Goal: Book appointment/travel/reservation

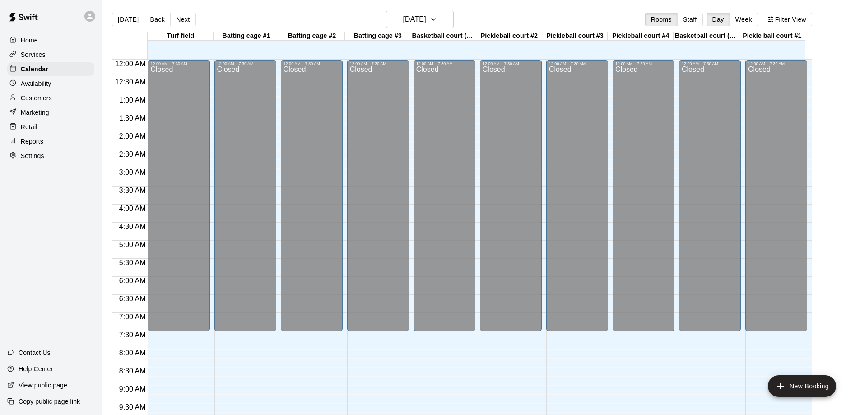
scroll to position [306, 0]
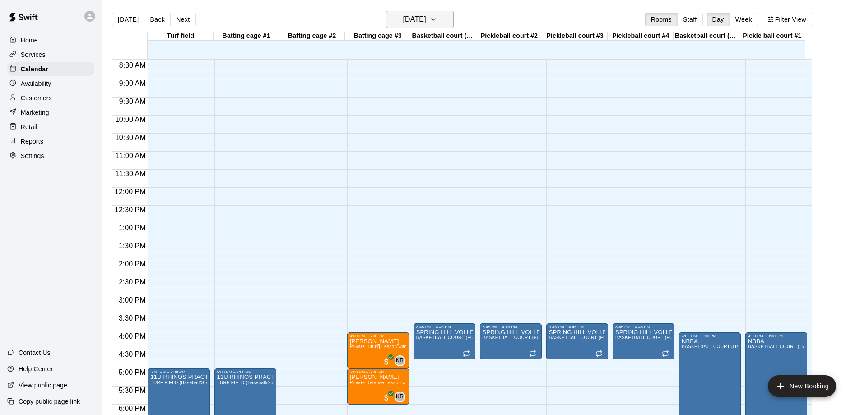
click at [437, 21] on icon "button" at bounding box center [433, 19] width 7 height 11
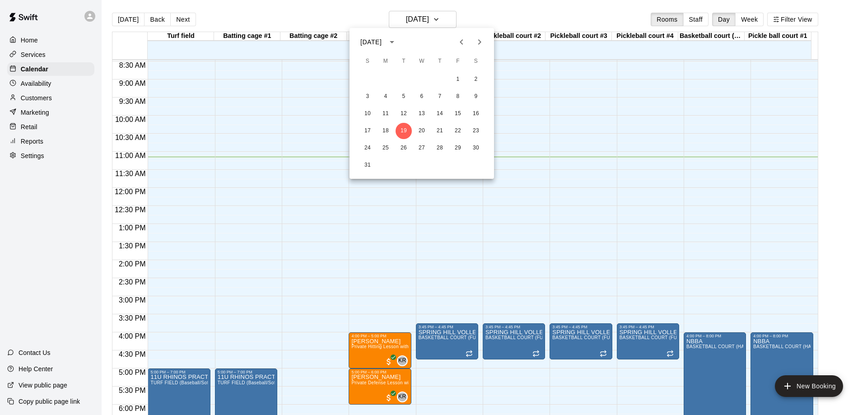
click at [481, 42] on icon "Next month" at bounding box center [479, 41] width 3 height 5
click at [385, 96] on button "8" at bounding box center [385, 96] width 16 height 16
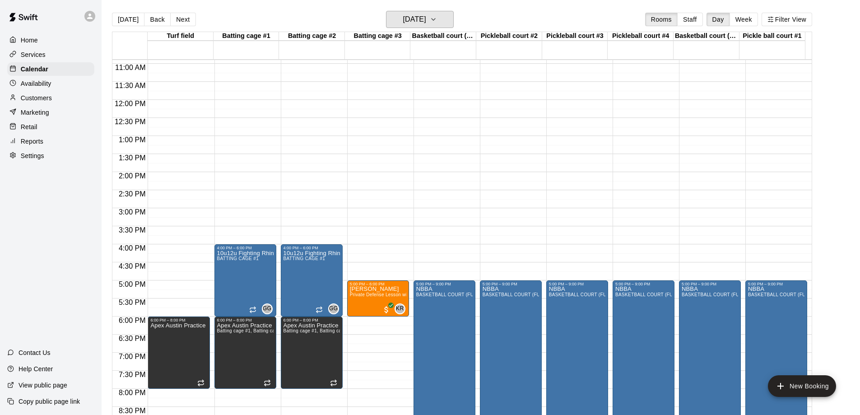
scroll to position [396, 0]
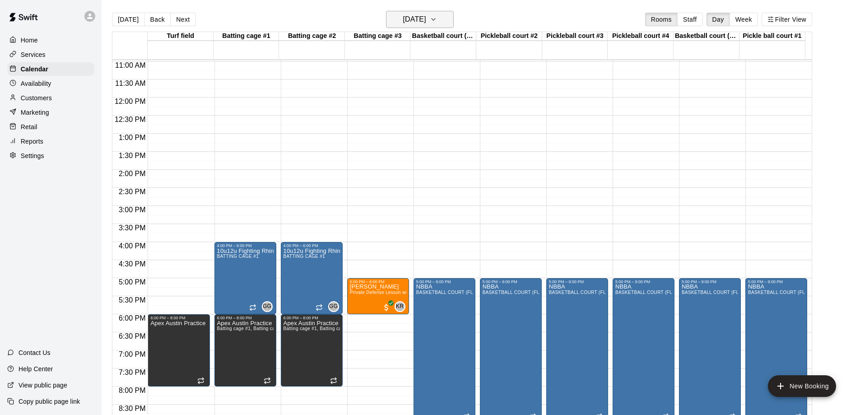
click at [437, 23] on icon "button" at bounding box center [433, 19] width 7 height 11
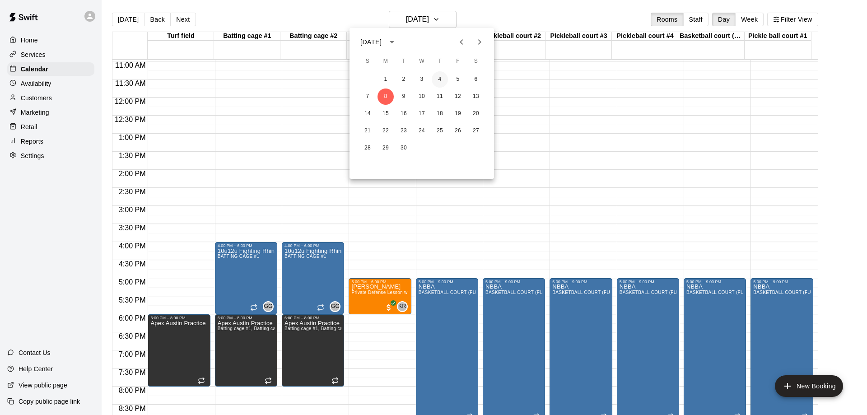
click at [440, 78] on button "4" at bounding box center [439, 79] width 16 height 16
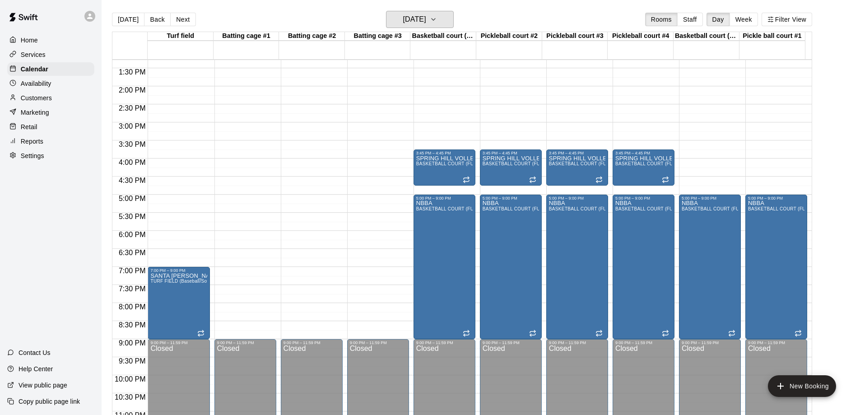
scroll to position [486, 0]
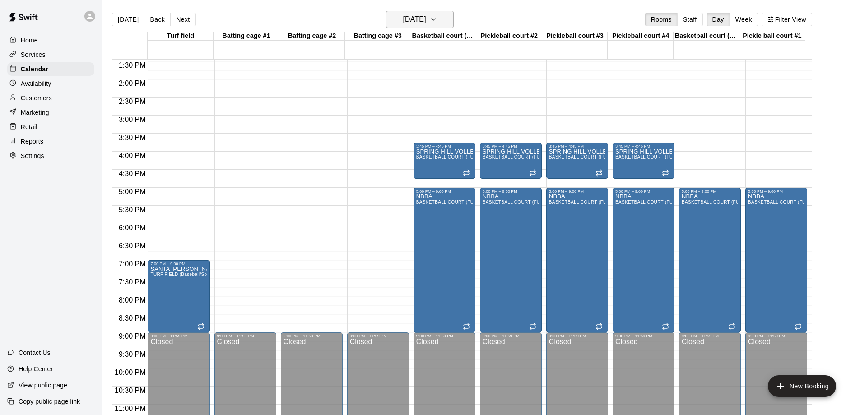
click at [437, 19] on icon "button" at bounding box center [433, 19] width 7 height 11
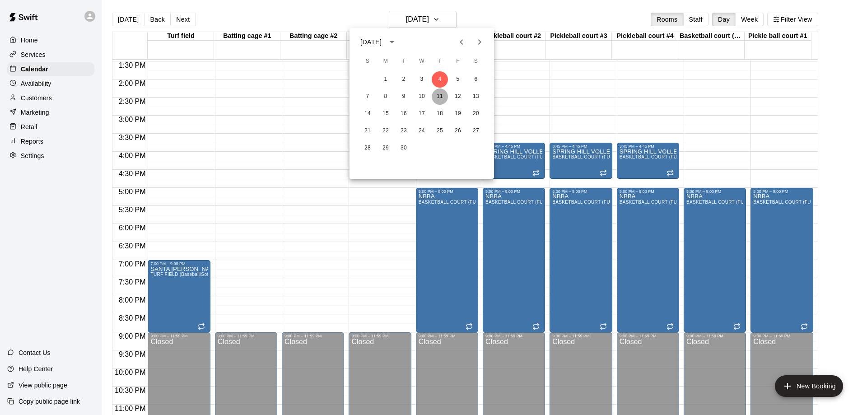
click at [442, 93] on button "11" at bounding box center [439, 96] width 16 height 16
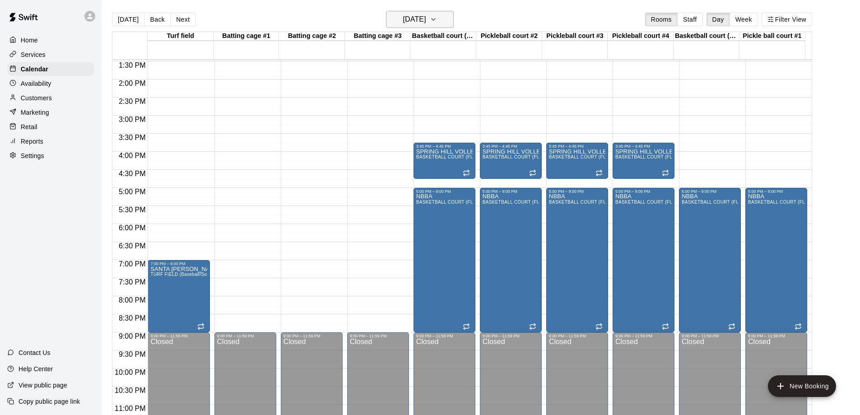
click at [437, 20] on icon "button" at bounding box center [433, 19] width 7 height 11
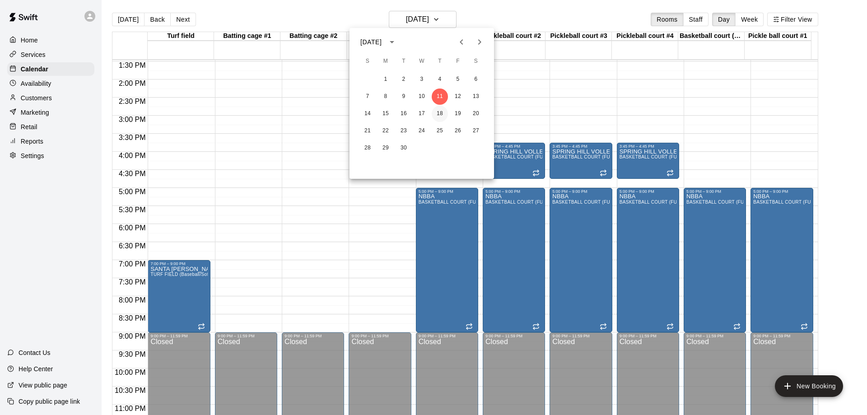
click at [439, 112] on button "18" at bounding box center [439, 114] width 16 height 16
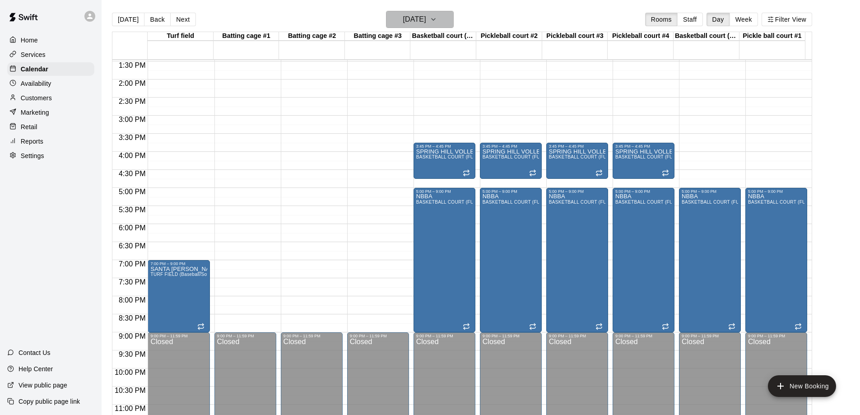
click at [437, 19] on icon "button" at bounding box center [433, 19] width 7 height 11
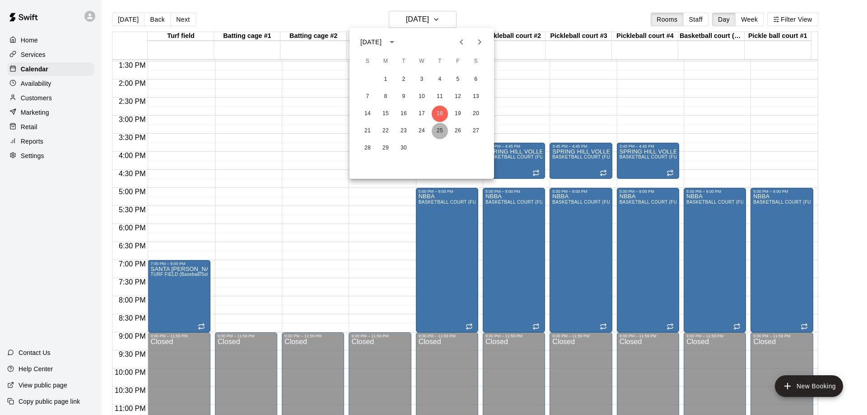
click at [440, 130] on button "25" at bounding box center [439, 131] width 16 height 16
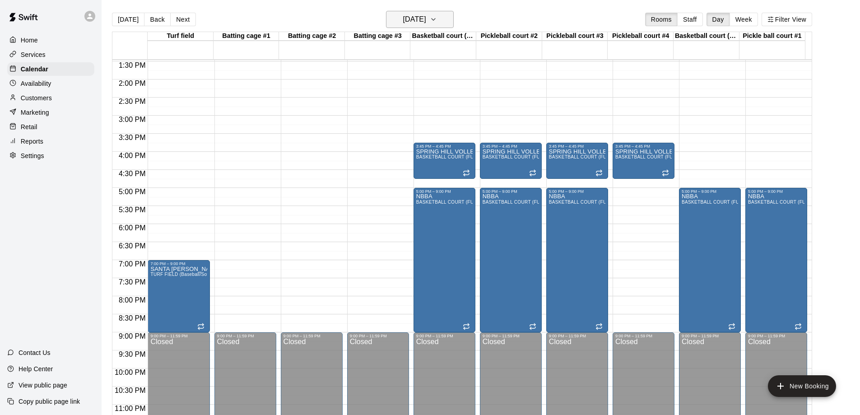
click at [437, 19] on icon "button" at bounding box center [433, 19] width 7 height 11
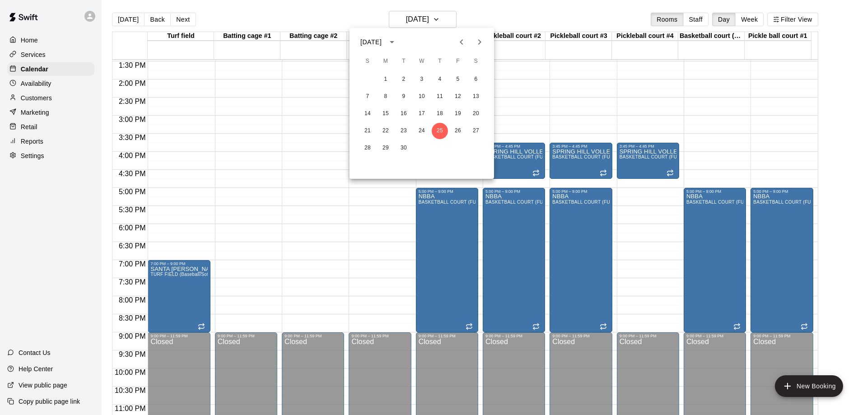
click at [476, 42] on icon "Next month" at bounding box center [479, 42] width 11 height 11
click at [454, 77] on button "3" at bounding box center [458, 79] width 16 height 16
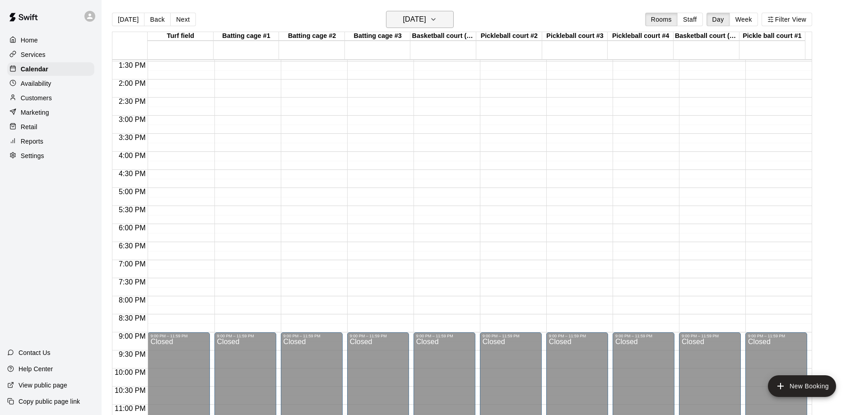
click at [435, 20] on icon "button" at bounding box center [433, 20] width 4 height 2
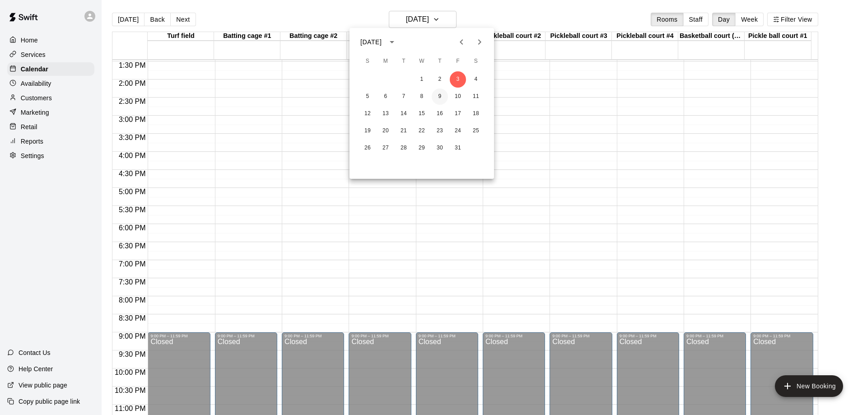
click at [440, 94] on button "9" at bounding box center [439, 96] width 16 height 16
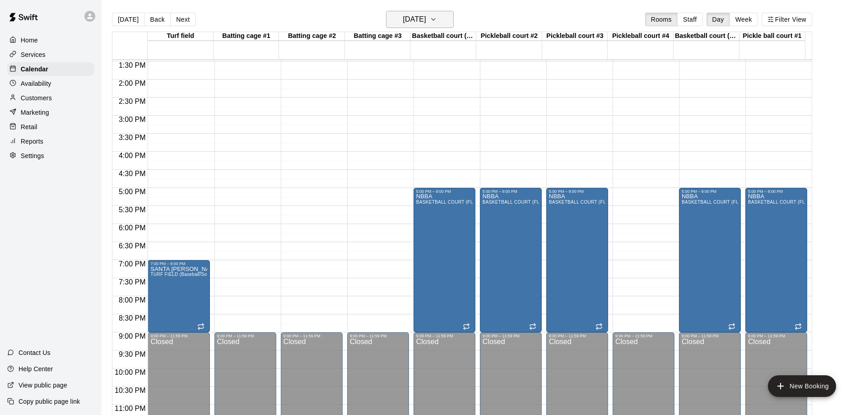
click at [437, 19] on icon "button" at bounding box center [433, 19] width 7 height 11
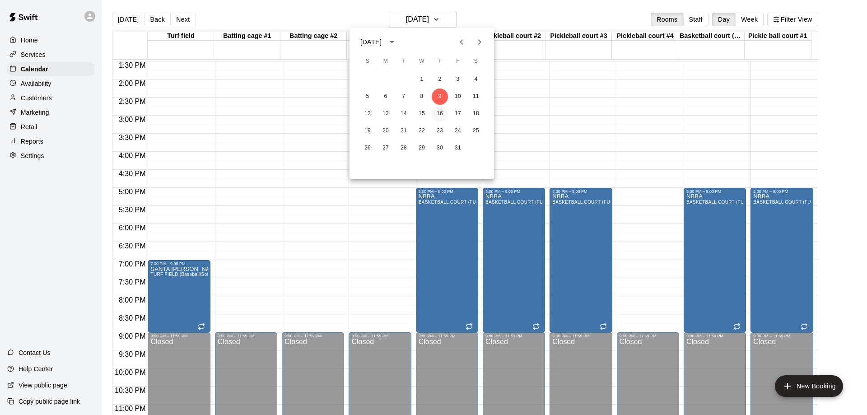
click at [438, 112] on button "16" at bounding box center [439, 114] width 16 height 16
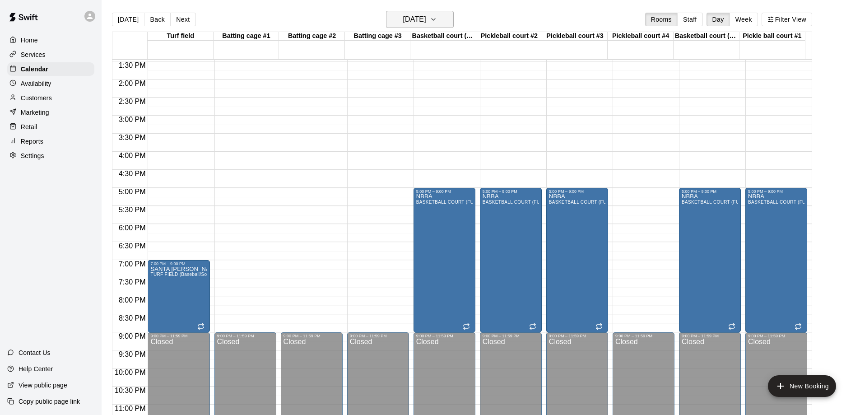
click at [437, 17] on icon "button" at bounding box center [433, 19] width 7 height 11
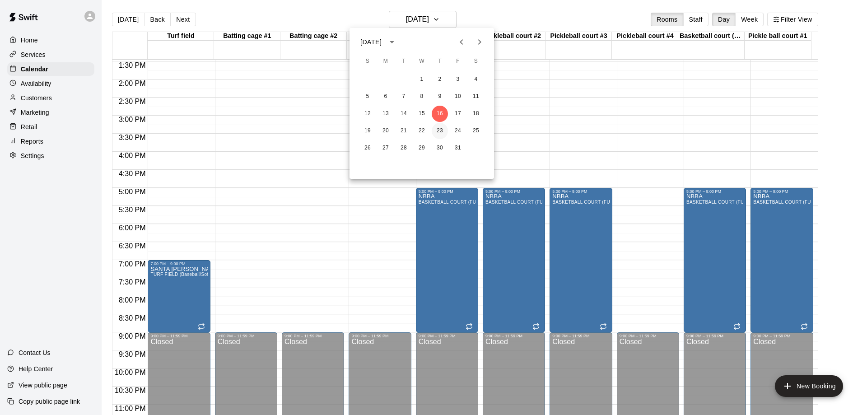
click at [439, 128] on button "23" at bounding box center [439, 131] width 16 height 16
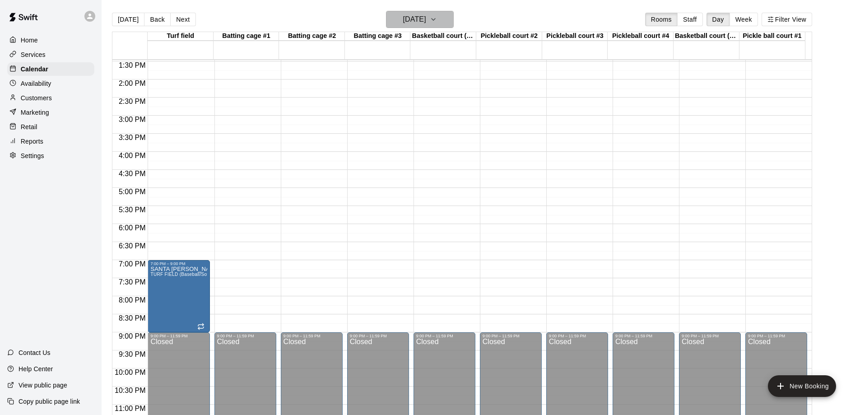
click at [437, 21] on icon "button" at bounding box center [433, 19] width 7 height 11
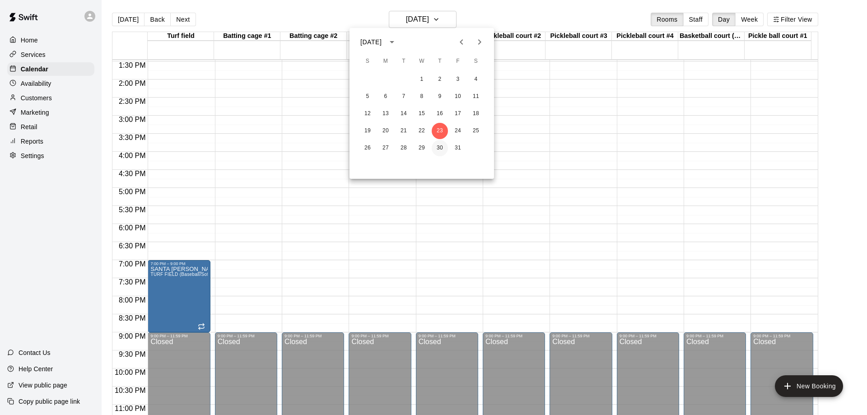
click at [439, 145] on button "30" at bounding box center [439, 148] width 16 height 16
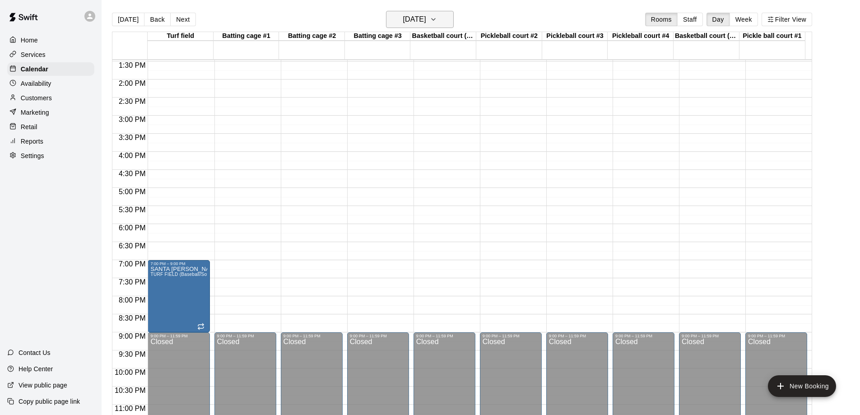
click at [437, 16] on icon "button" at bounding box center [433, 19] width 7 height 11
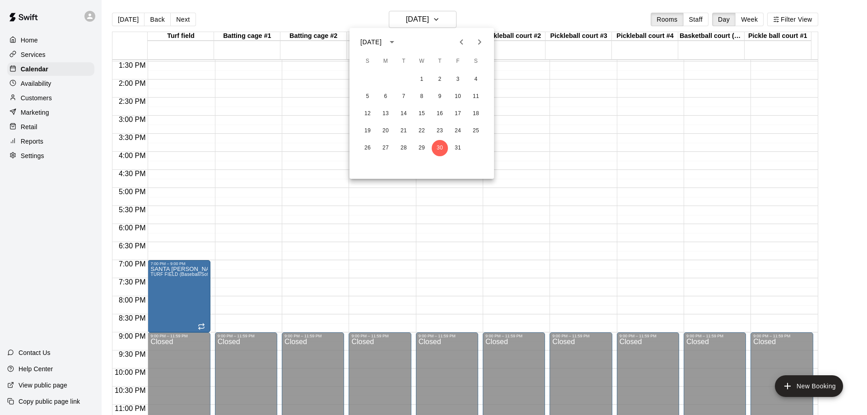
click at [459, 41] on icon "Previous month" at bounding box center [461, 42] width 11 height 11
click at [384, 97] on button "8" at bounding box center [385, 96] width 16 height 16
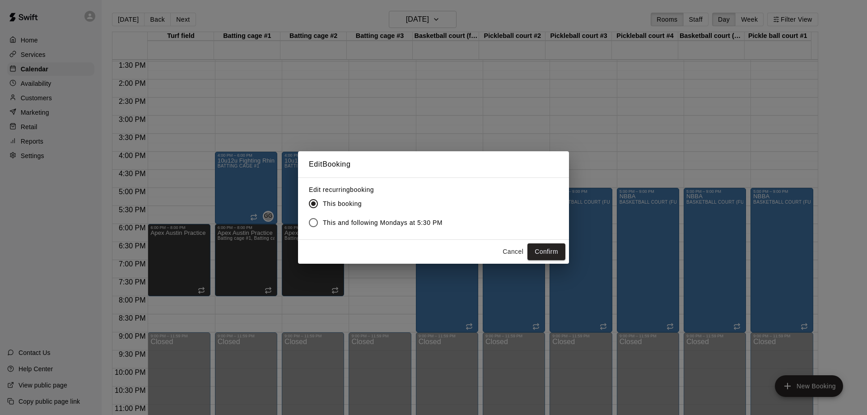
click at [510, 251] on button "Cancel" at bounding box center [512, 251] width 29 height 17
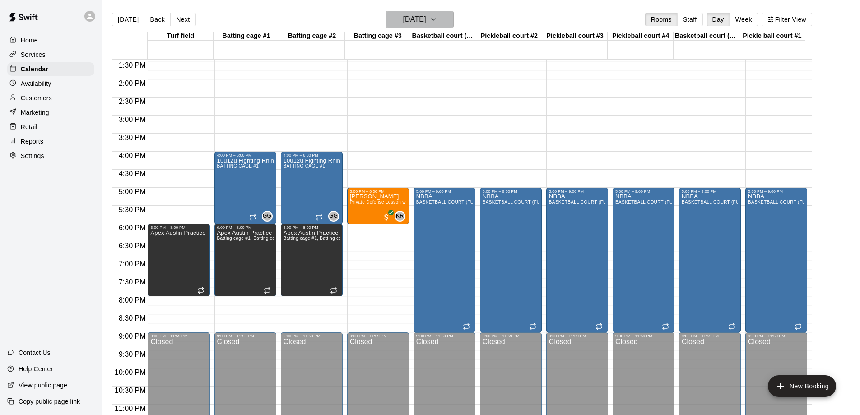
click at [437, 17] on icon "button" at bounding box center [433, 19] width 7 height 11
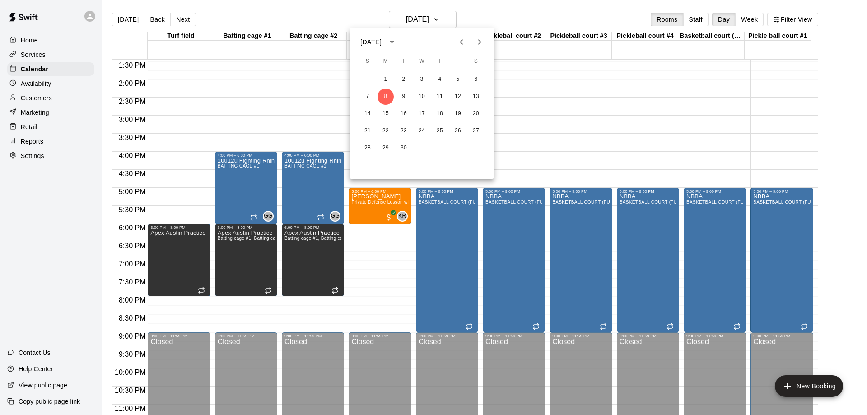
click at [696, 86] on div at bounding box center [433, 207] width 867 height 415
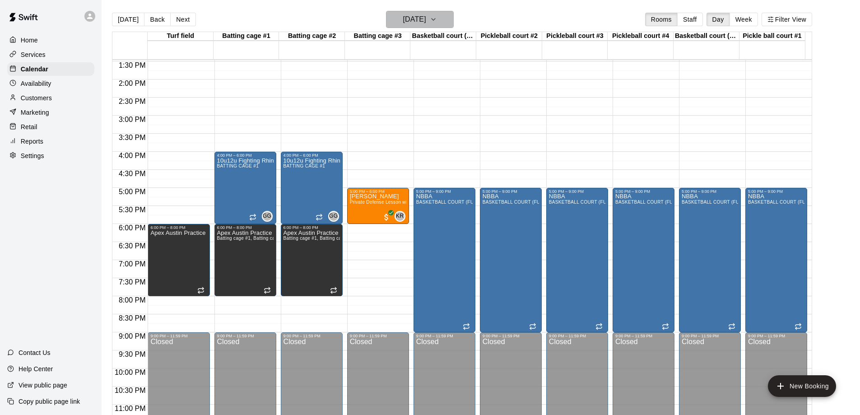
click at [437, 19] on icon "button" at bounding box center [433, 19] width 7 height 11
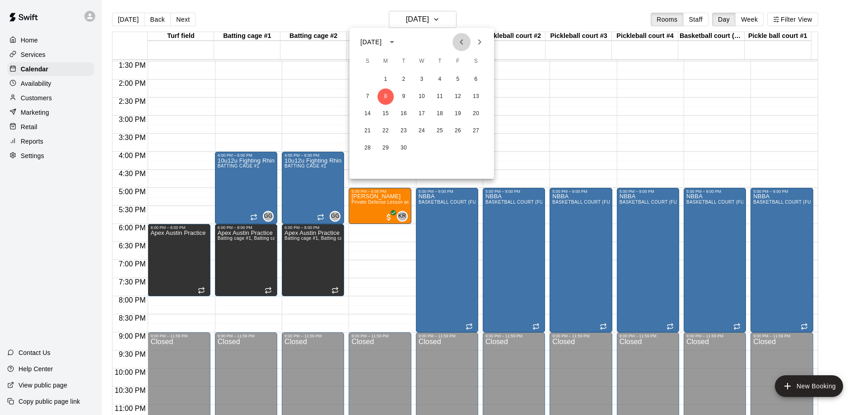
click at [459, 42] on icon "Previous month" at bounding box center [461, 42] width 11 height 11
click at [405, 128] on button "19" at bounding box center [403, 131] width 16 height 16
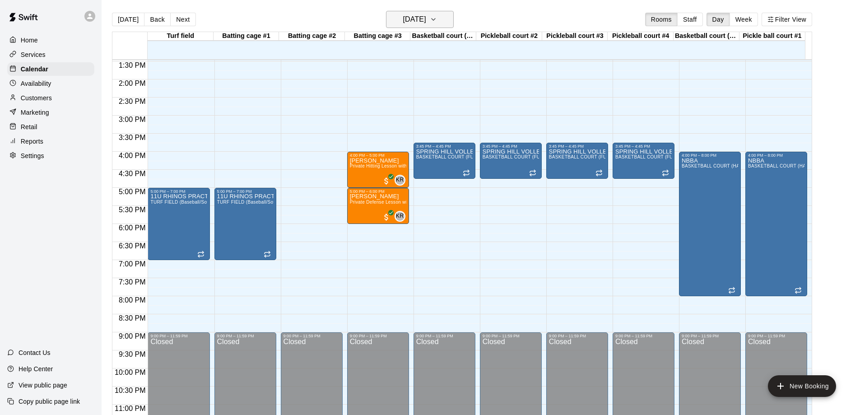
click at [437, 18] on icon "button" at bounding box center [433, 19] width 7 height 11
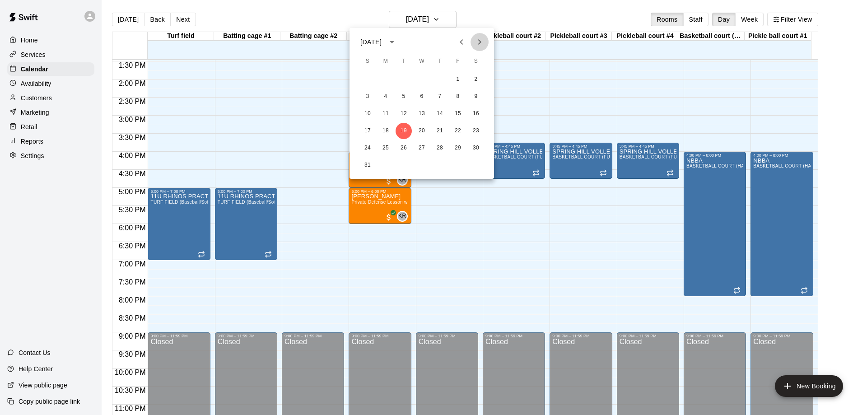
click at [480, 42] on icon "Next month" at bounding box center [479, 42] width 11 height 11
click at [385, 95] on button "8" at bounding box center [385, 96] width 16 height 16
